Goal: Check status

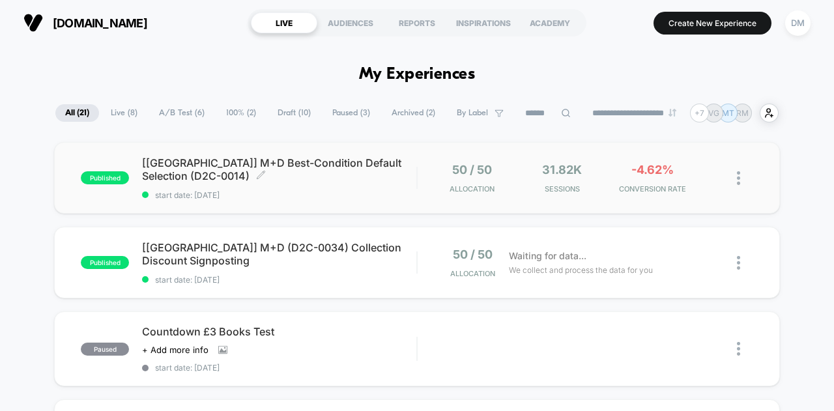
click at [343, 195] on span "start date: [DATE]" at bounding box center [279, 195] width 274 height 10
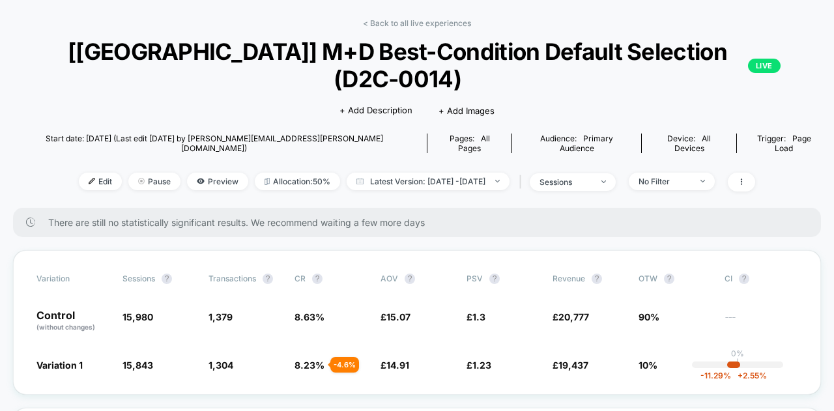
scroll to position [54, 0]
